Goal: Task Accomplishment & Management: Manage account settings

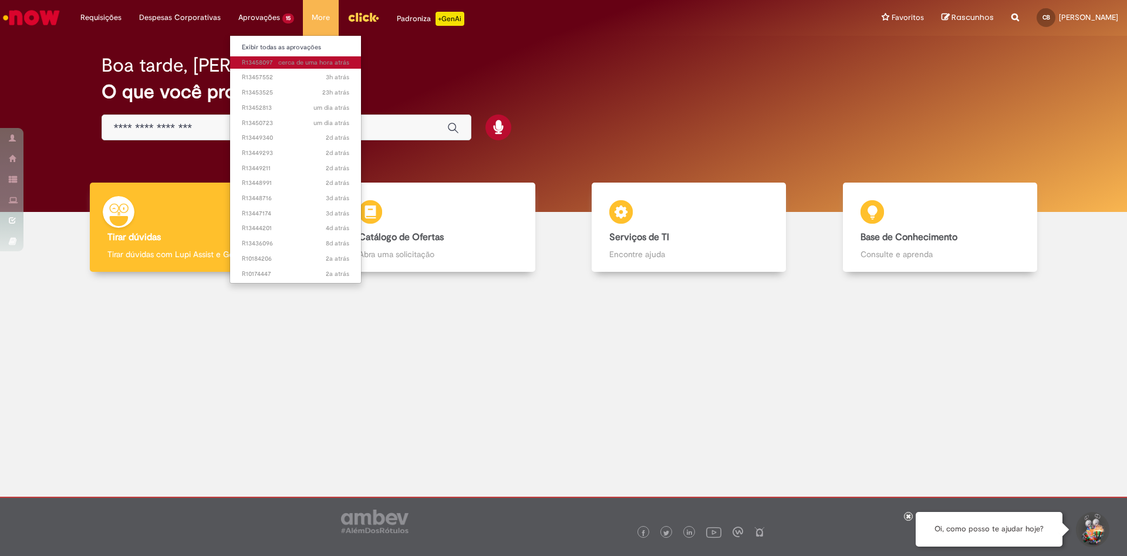
click at [251, 63] on span "cerca de uma hora atrás cerca de uma hora atrás R13458097" at bounding box center [295, 62] width 107 height 9
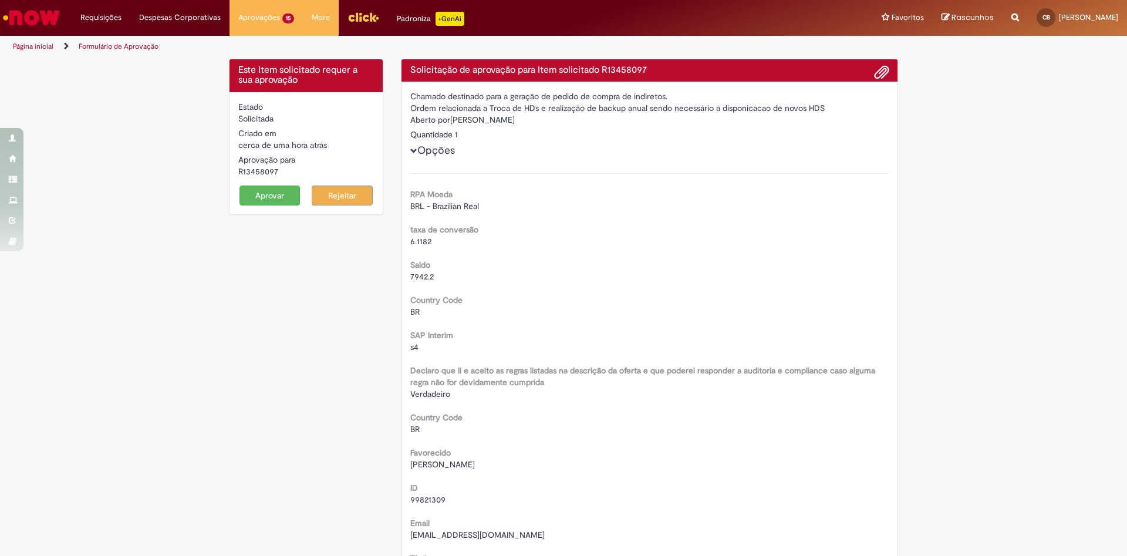
click at [272, 195] on button "Aprovar" at bounding box center [269, 195] width 61 height 20
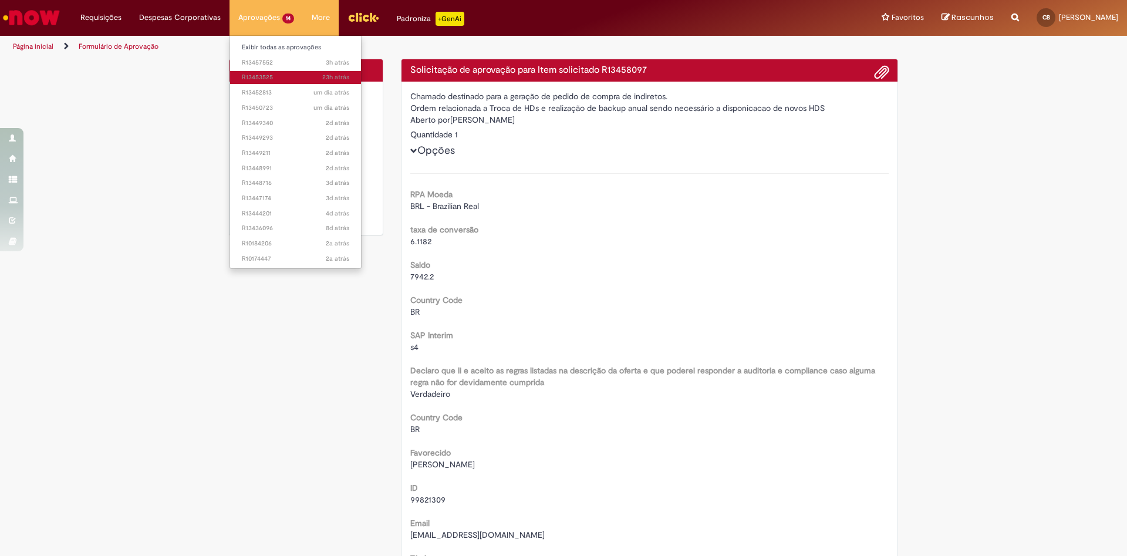
click at [249, 73] on span "23h atrás 23 horas atrás R13453525" at bounding box center [295, 77] width 107 height 9
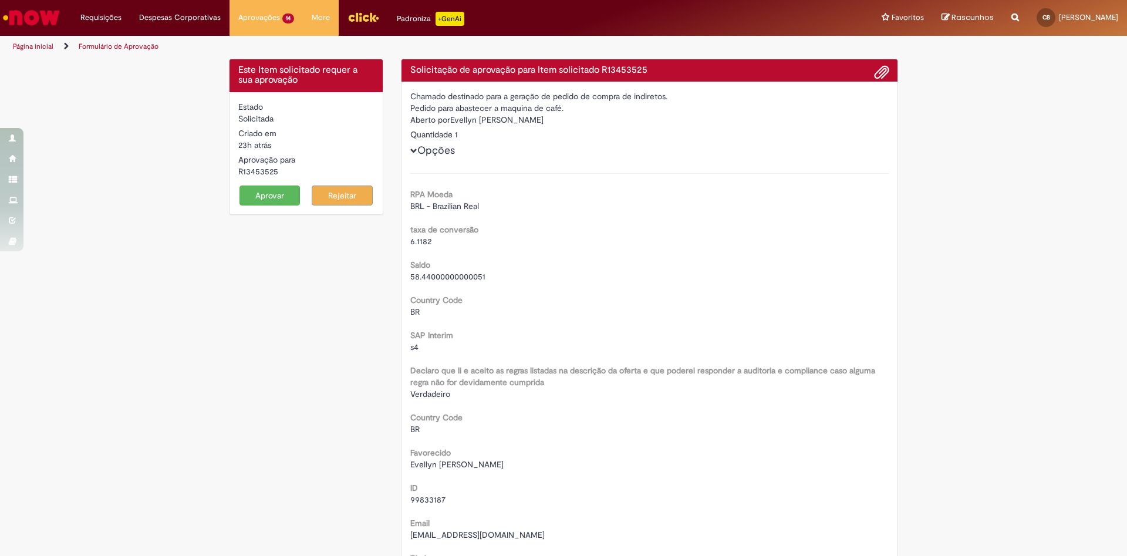
click at [281, 197] on button "Aprovar" at bounding box center [269, 195] width 61 height 20
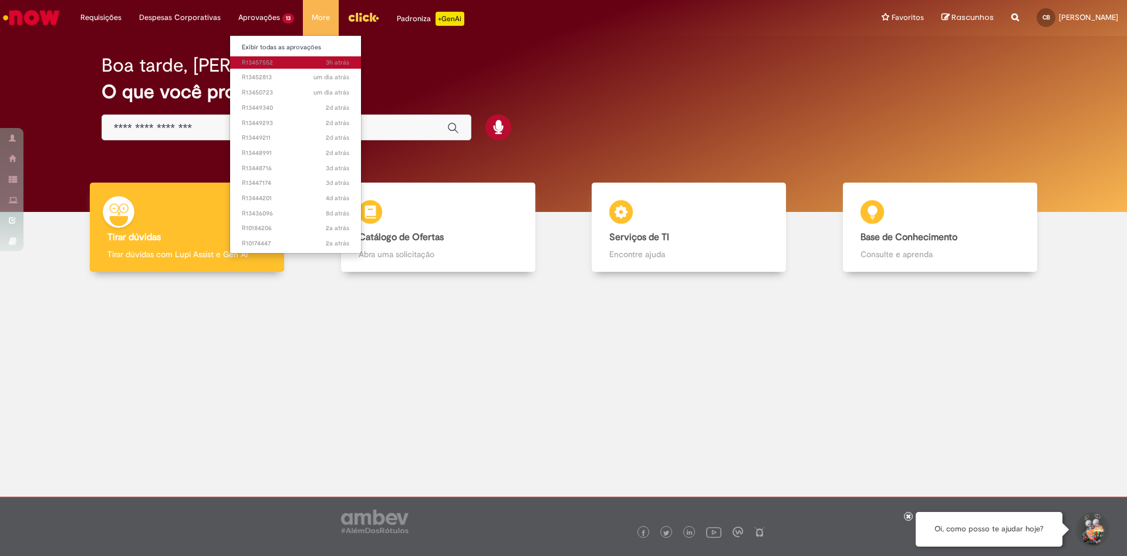
click at [262, 65] on span "3h atrás 3 horas atrás R13457552" at bounding box center [295, 62] width 107 height 9
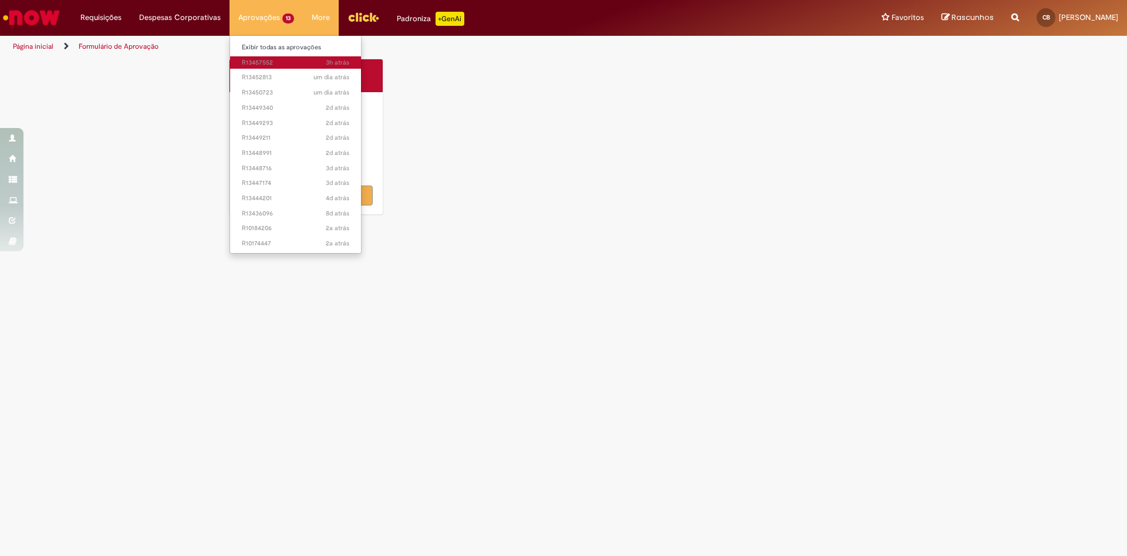
click at [266, 64] on span "3h atrás 3 horas atrás R13457552" at bounding box center [295, 62] width 107 height 9
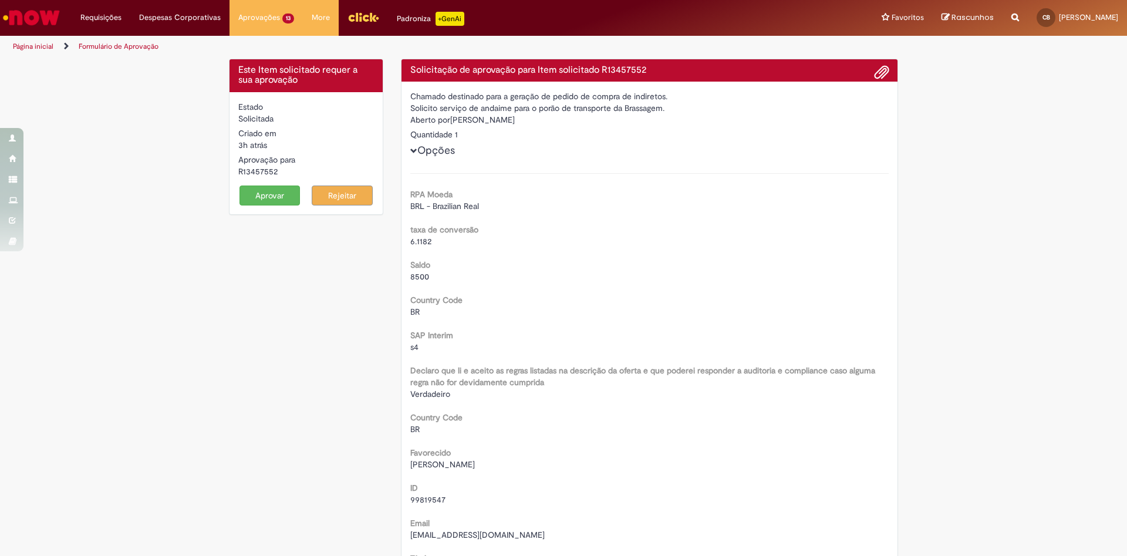
drag, startPoint x: 128, startPoint y: 349, endPoint x: 164, endPoint y: 336, distance: 38.3
click at [258, 200] on button "Aprovar" at bounding box center [269, 195] width 61 height 20
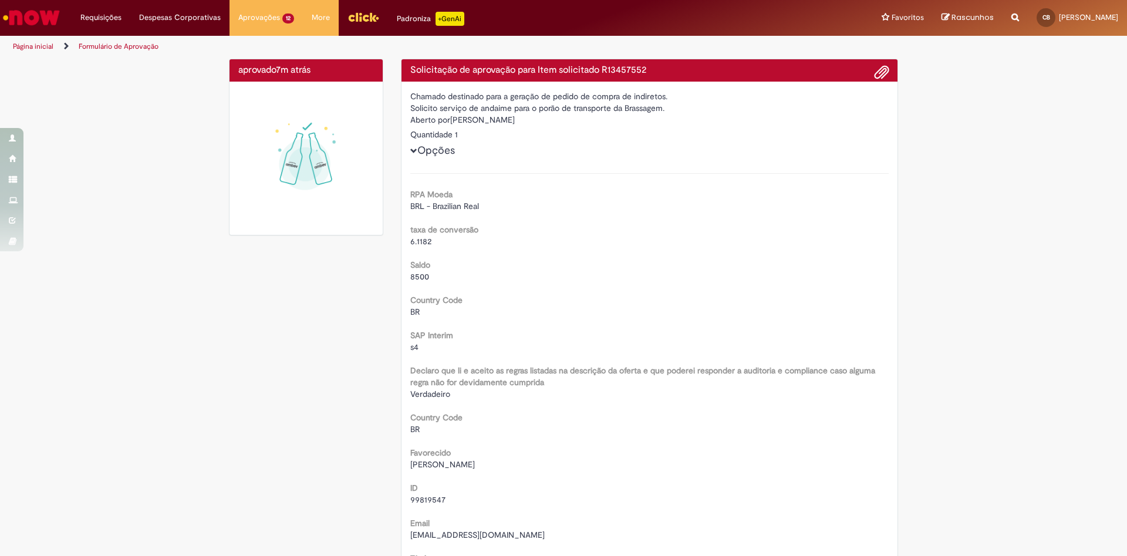
click at [355, 20] on img "Menu Cabeçalho" at bounding box center [364, 17] width 32 height 18
